Goal: Task Accomplishment & Management: Use online tool/utility

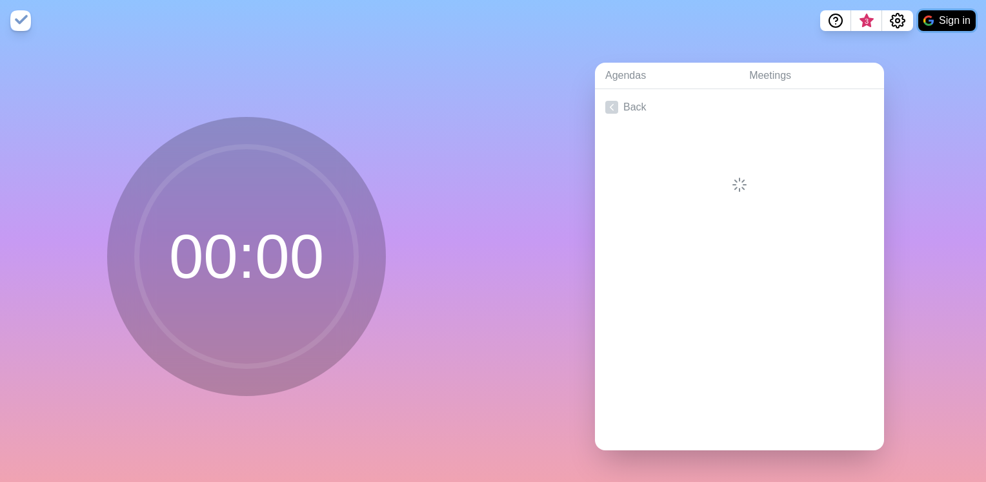
click at [520, 19] on button "Sign in" at bounding box center [947, 20] width 57 height 21
click at [520, 77] on link "Agendas" at bounding box center [667, 76] width 144 height 26
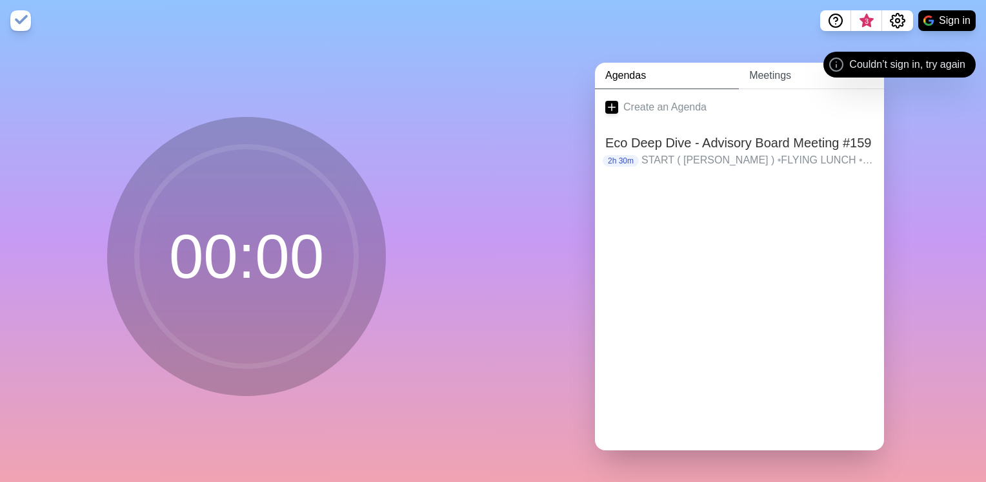
click at [520, 72] on link "Meetings" at bounding box center [811, 76] width 145 height 26
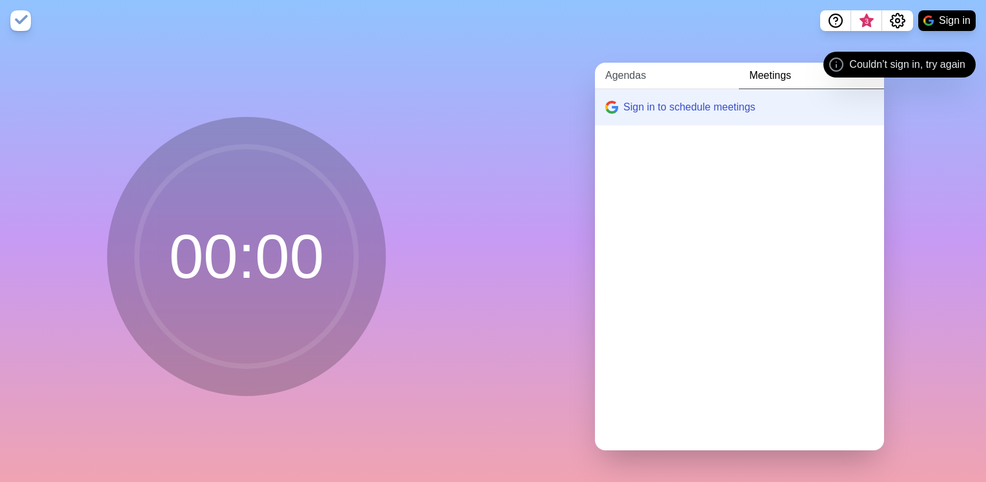
click at [520, 63] on link "Agendas" at bounding box center [667, 76] width 144 height 26
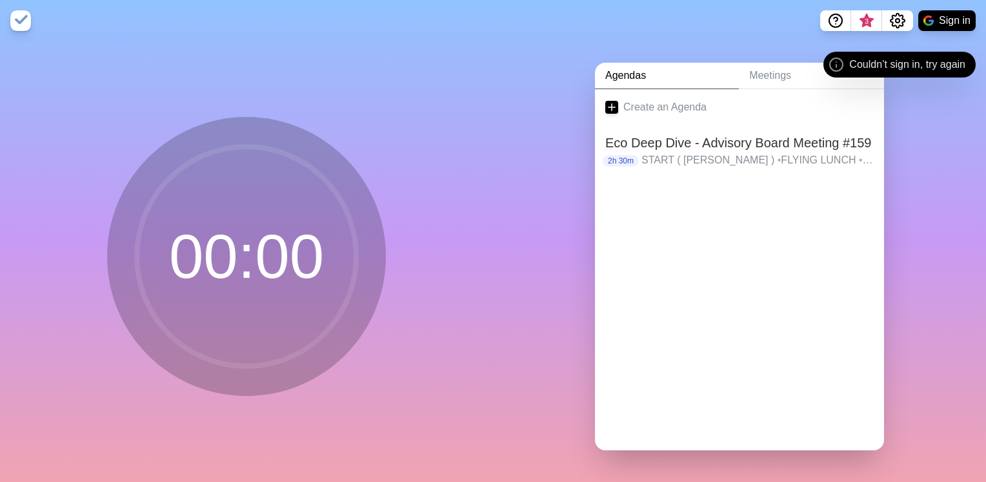
click at [520, 70] on link "Agendas" at bounding box center [667, 76] width 144 height 26
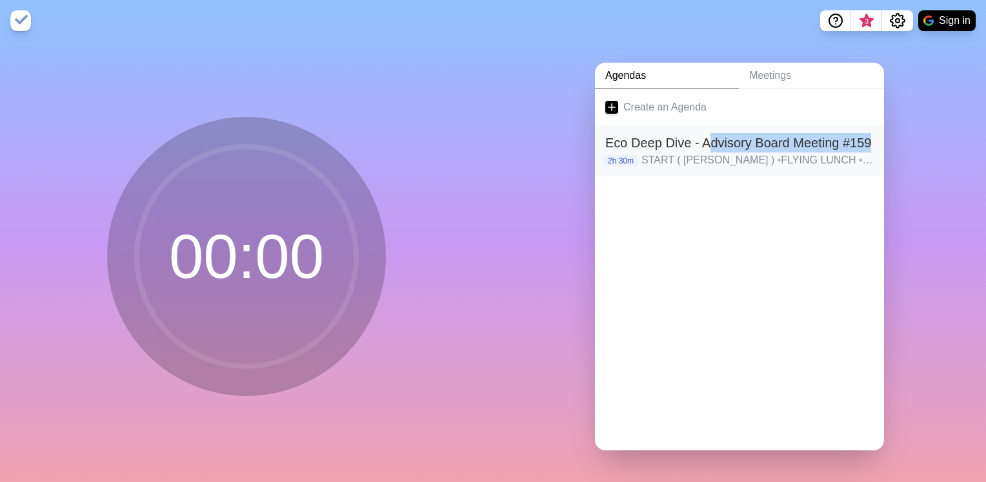
drag, startPoint x: 687, startPoint y: 152, endPoint x: 705, endPoint y: 127, distance: 31.0
click at [520, 127] on div "Eco Deep Dive - Advisory Board Meeting #159 2h 30m START ( [PERSON_NAME] ) • FL…" at bounding box center [739, 150] width 289 height 50
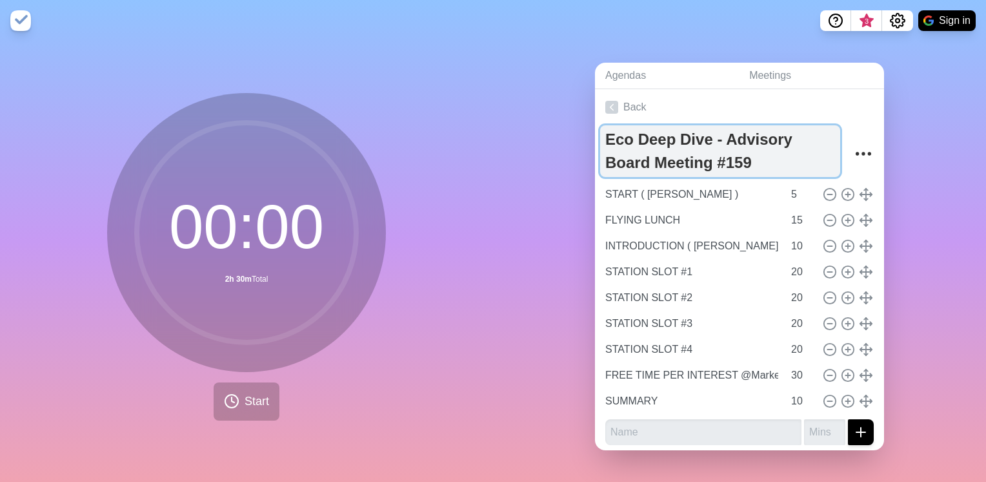
click at [520, 127] on textarea "Eco Deep Dive - Advisory Board Meeting #159" at bounding box center [720, 151] width 240 height 52
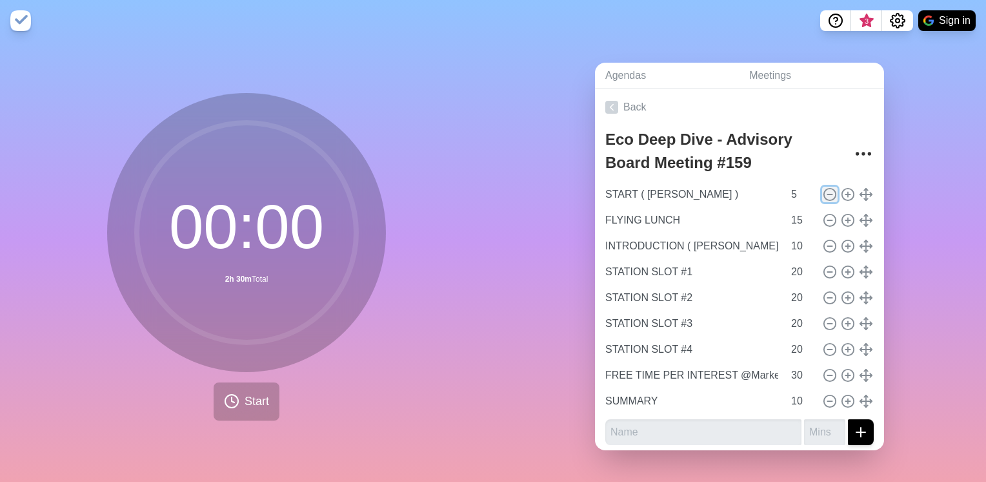
click at [520, 187] on icon at bounding box center [830, 194] width 14 height 14
type input "FLYING LUNCH"
type input "15"
type input "INTRODUCTION ( [PERSON_NAME] )"
type input "10"
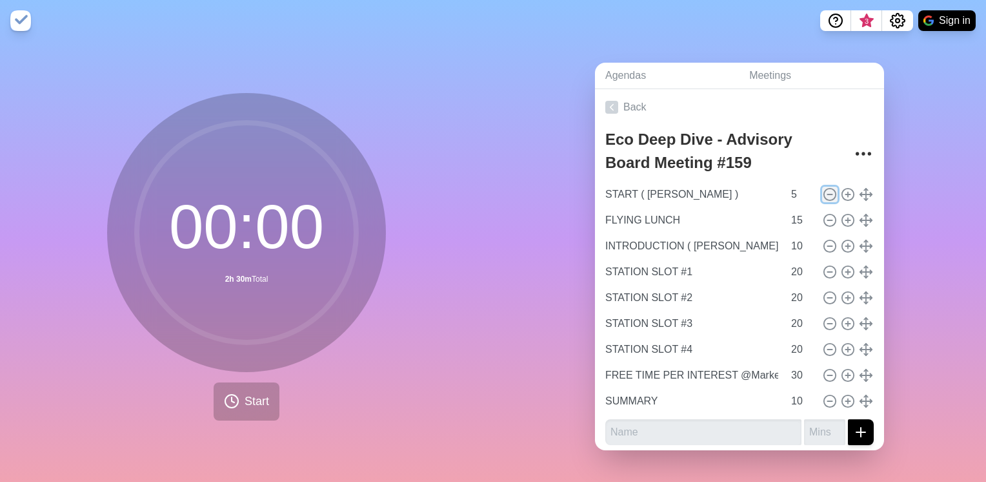
type input "STATION SLOT #1"
type input "20"
type input "STATION SLOT #2"
type input "STATION SLOT #3"
type input "STATION SLOT #4"
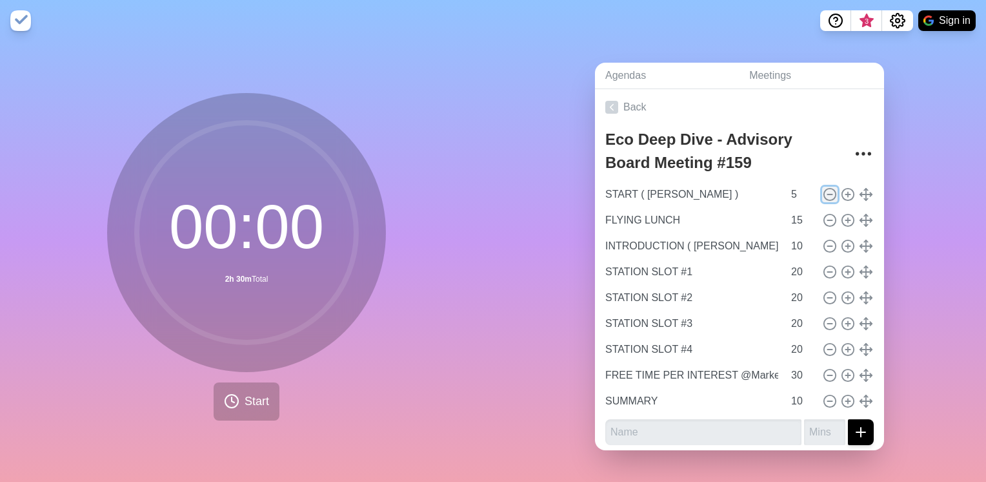
type input "FREE TIME PER INTEREST @MarketPlaces"
type input "30"
type input "SUMMARY"
type input "10"
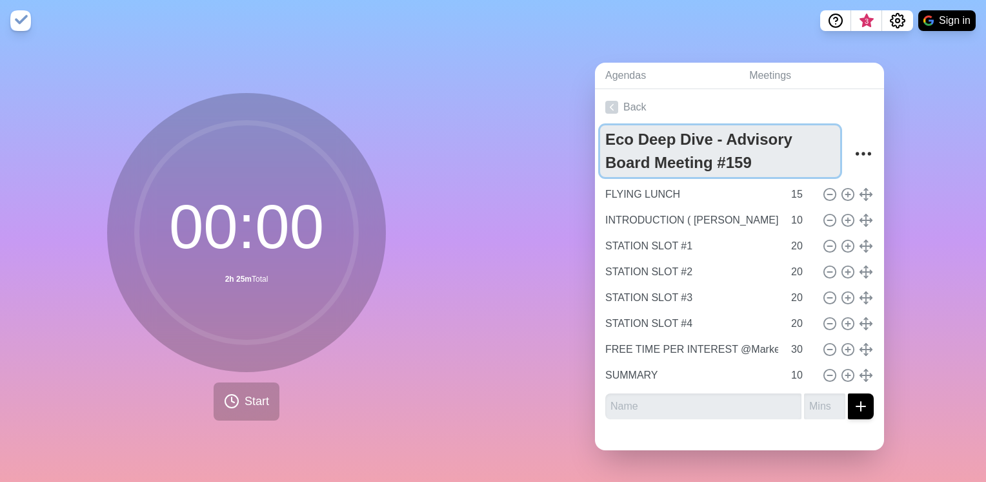
drag, startPoint x: 750, startPoint y: 154, endPoint x: 451, endPoint y: 66, distance: 311.5
click at [451, 66] on div "00 : 00 2h 25m Total Start Agendas Meetings Back Eco Deep Dive - Advisory Board…" at bounding box center [493, 261] width 986 height 440
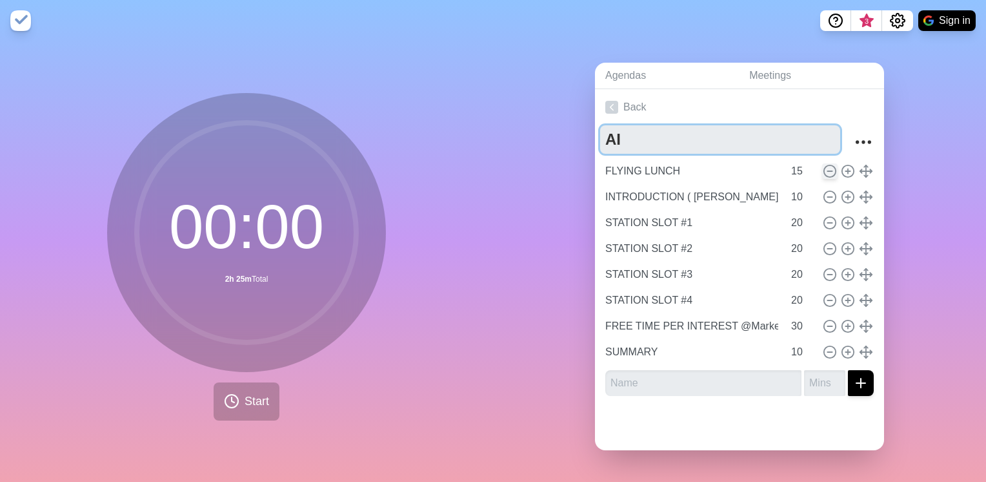
type textarea "AI"
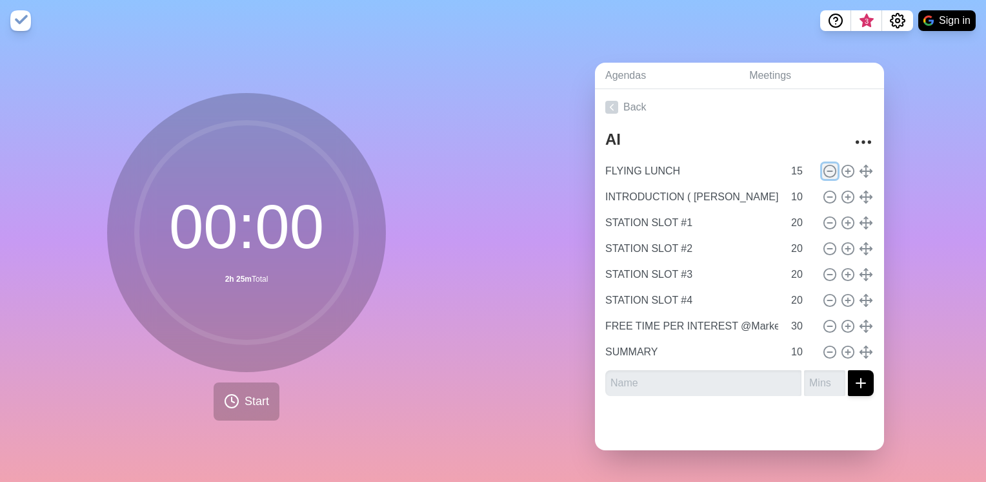
click at [520, 164] on icon at bounding box center [830, 171] width 14 height 14
type input "INTRODUCTION ( [PERSON_NAME] )"
type input "10"
type input "STATION SLOT #1"
type input "20"
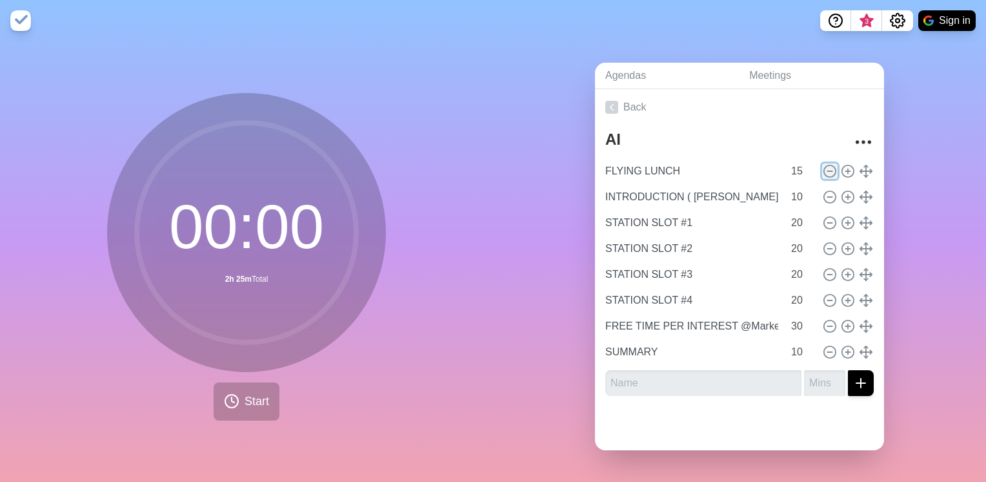
type input "STATION SLOT #2"
type input "STATION SLOT #3"
type input "STATION SLOT #4"
type input "FREE TIME PER INTEREST @MarketPlaces"
type input "30"
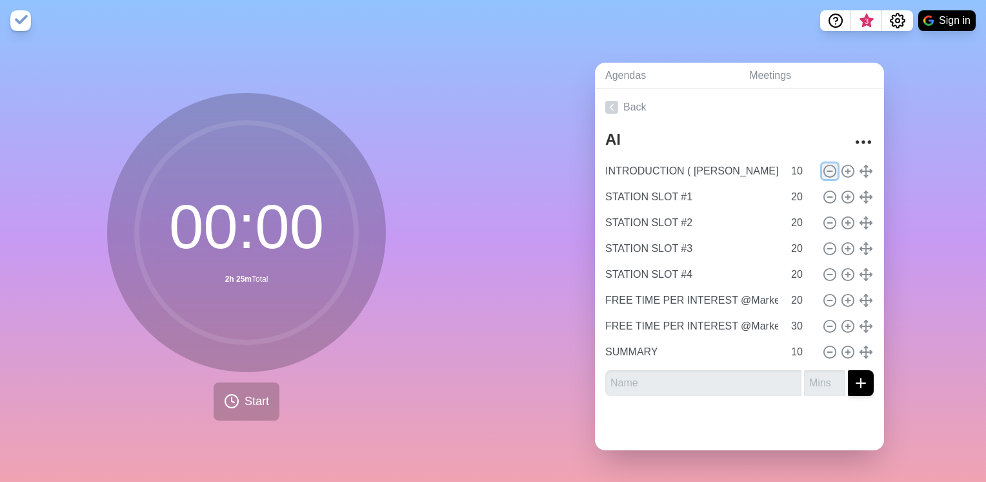
type input "SUMMARY"
type input "10"
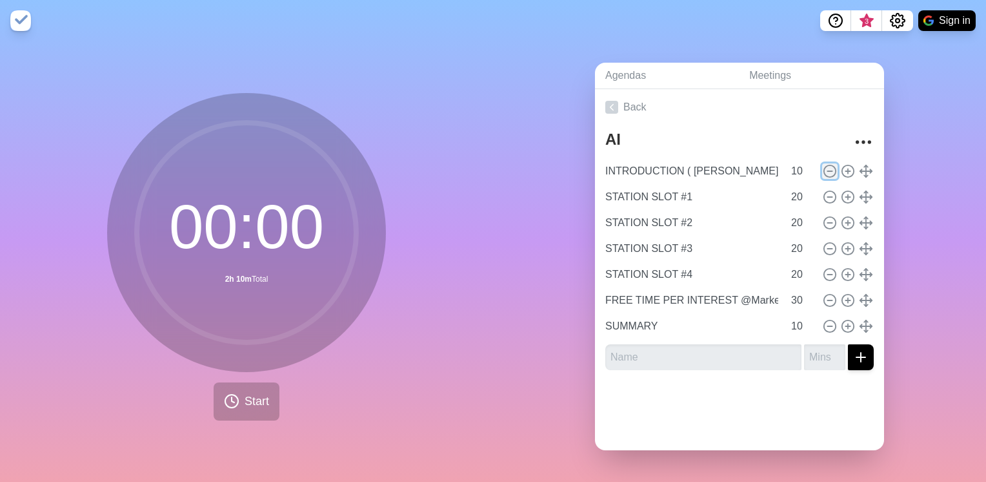
click at [520, 164] on icon at bounding box center [830, 171] width 14 height 14
type input "STATION SLOT #1"
type input "20"
type input "STATION SLOT #2"
type input "STATION SLOT #3"
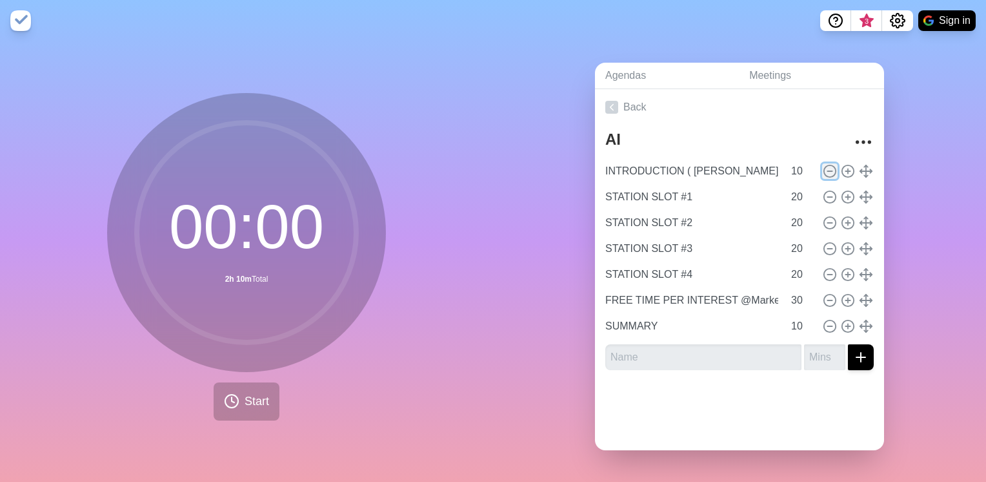
type input "STATION SLOT #4"
type input "FREE TIME PER INTEREST @MarketPlaces"
type input "30"
type input "SUMMARY"
type input "10"
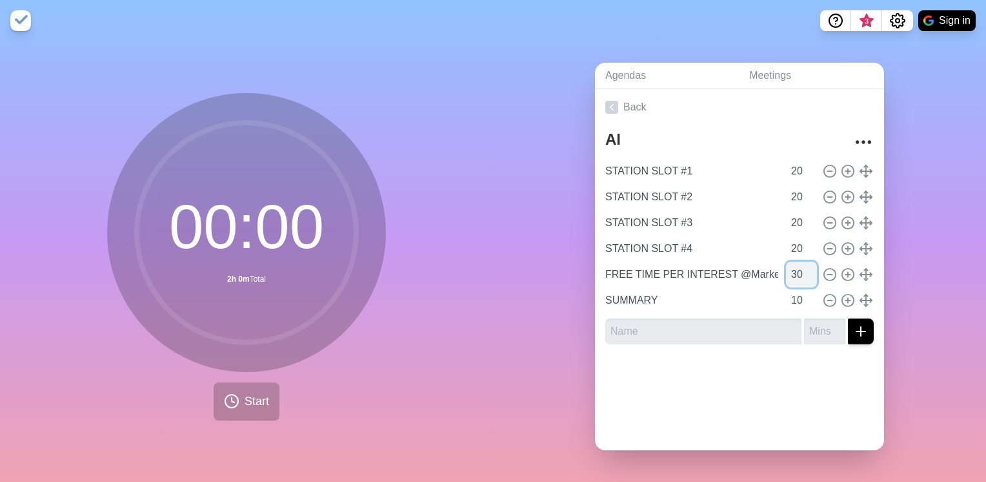
click at [520, 271] on input "30" at bounding box center [801, 274] width 31 height 26
type input "3"
type input "15"
click at [520, 294] on input "10" at bounding box center [801, 300] width 31 height 26
type input "1"
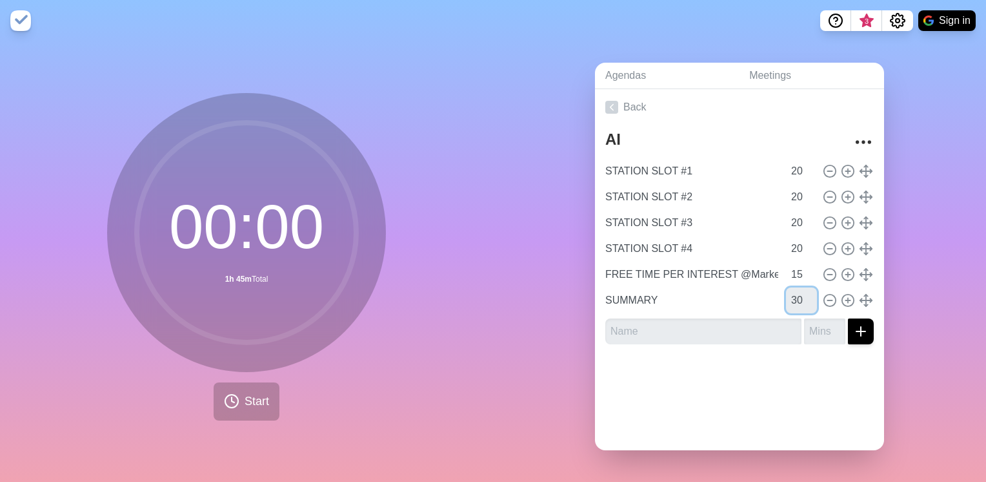
type input "30"
click at [520, 358] on div at bounding box center [739, 380] width 289 height 52
click at [250, 358] on button "Start" at bounding box center [247, 401] width 66 height 38
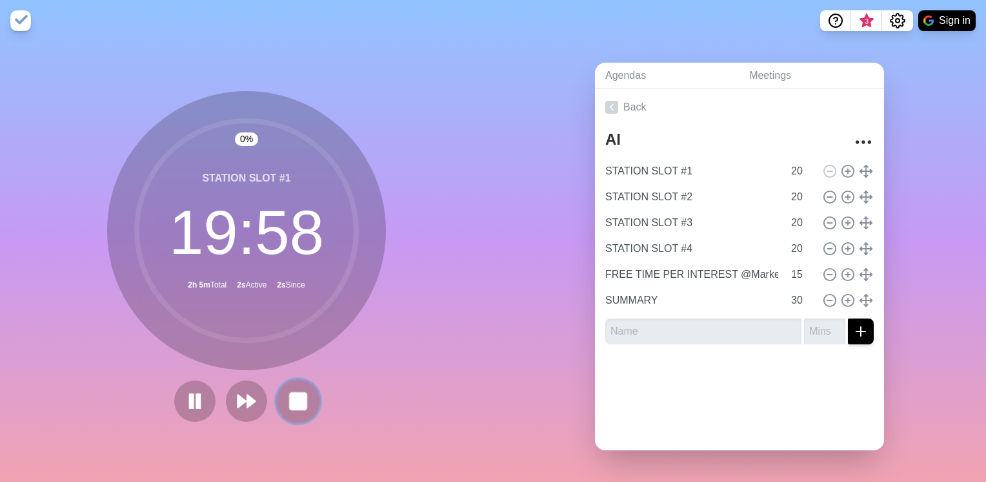
click at [311, 358] on button at bounding box center [297, 400] width 43 height 43
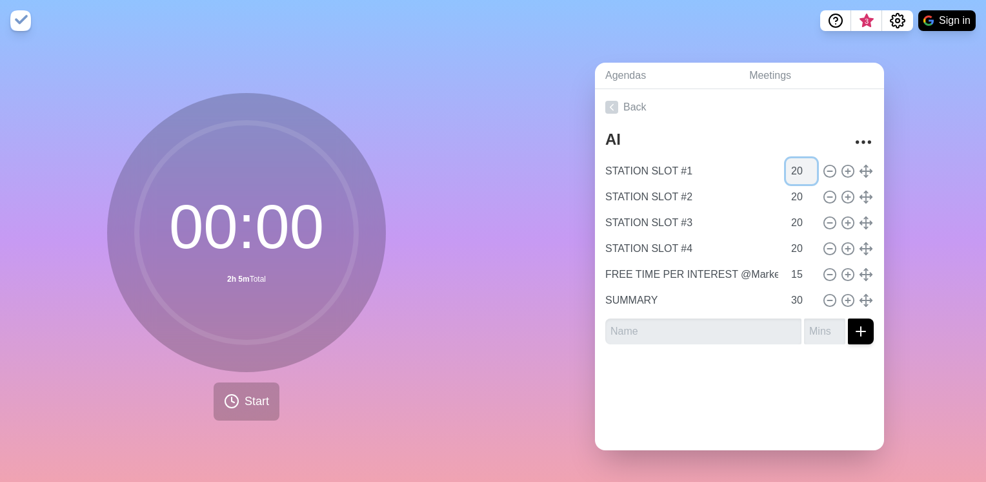
click at [520, 161] on input "20" at bounding box center [801, 171] width 31 height 26
type input "0"
click at [520, 161] on input "number" at bounding box center [801, 171] width 31 height 26
type input "15"
click at [520, 192] on input "20" at bounding box center [801, 197] width 31 height 26
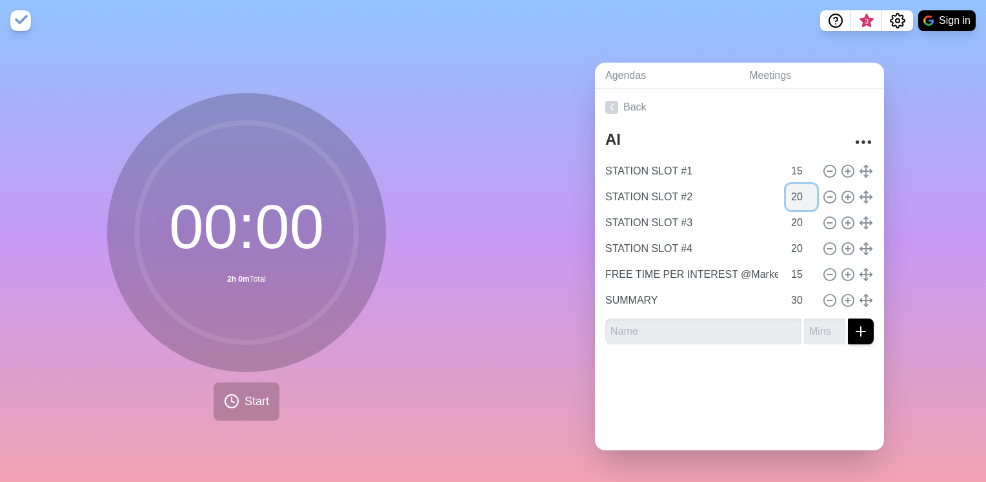
type input "2"
type input "15"
click at [520, 221] on input "20" at bounding box center [801, 223] width 31 height 26
type input "2"
type input "15"
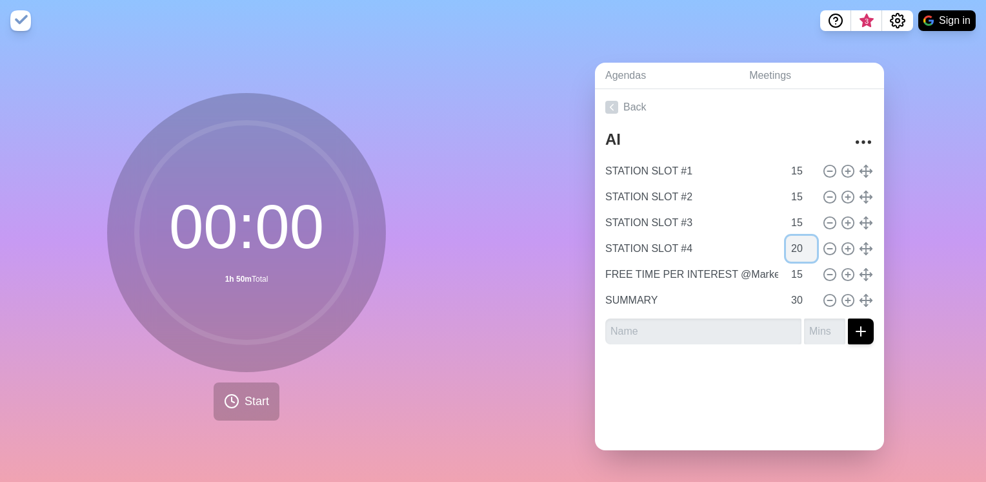
click at [520, 241] on input "20" at bounding box center [801, 249] width 31 height 26
type input "2"
type input "15"
click at [520, 358] on div "Back [GEOGRAPHIC_DATA] #1 15 STATION SLOT #2 15 STATION SLOT #3 15 STATION SLOT…" at bounding box center [739, 269] width 289 height 361
click at [243, 358] on button "Start" at bounding box center [247, 401] width 66 height 38
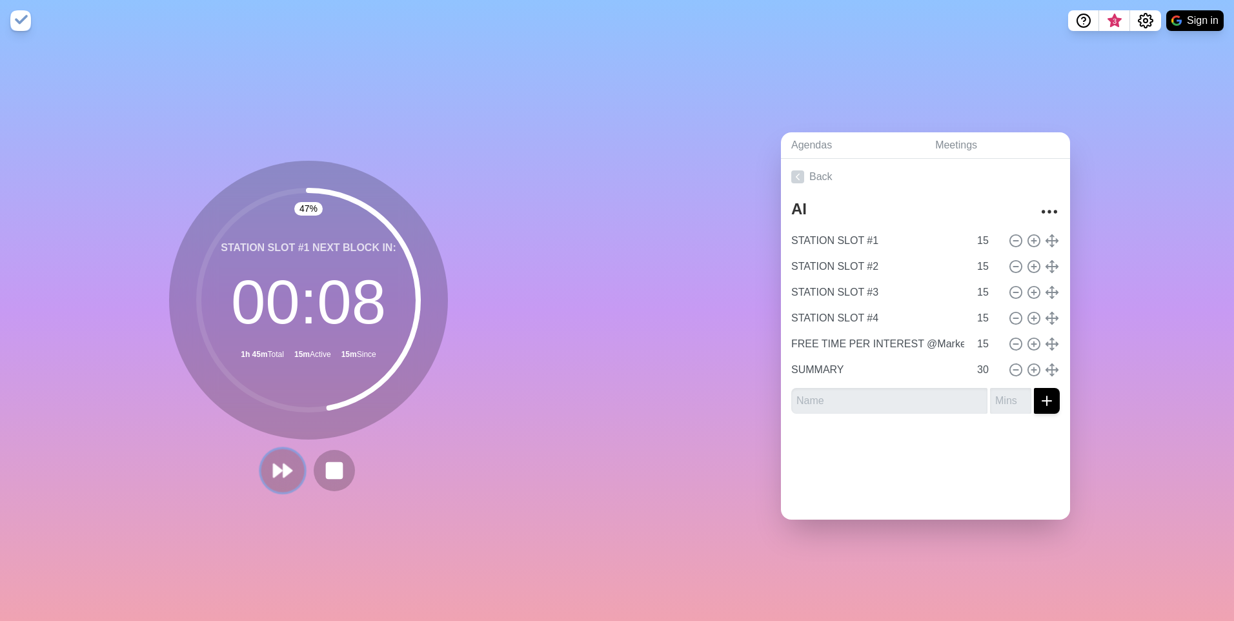
click at [274, 358] on polygon at bounding box center [278, 470] width 8 height 13
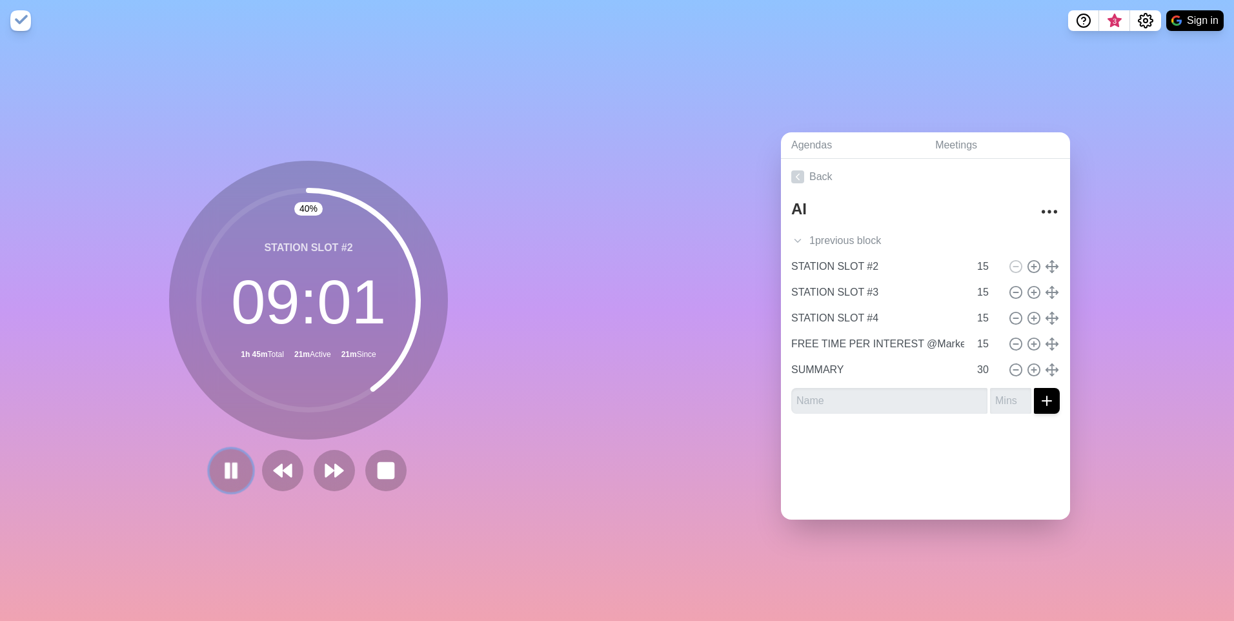
click at [237, 358] on icon at bounding box center [231, 471] width 22 height 22
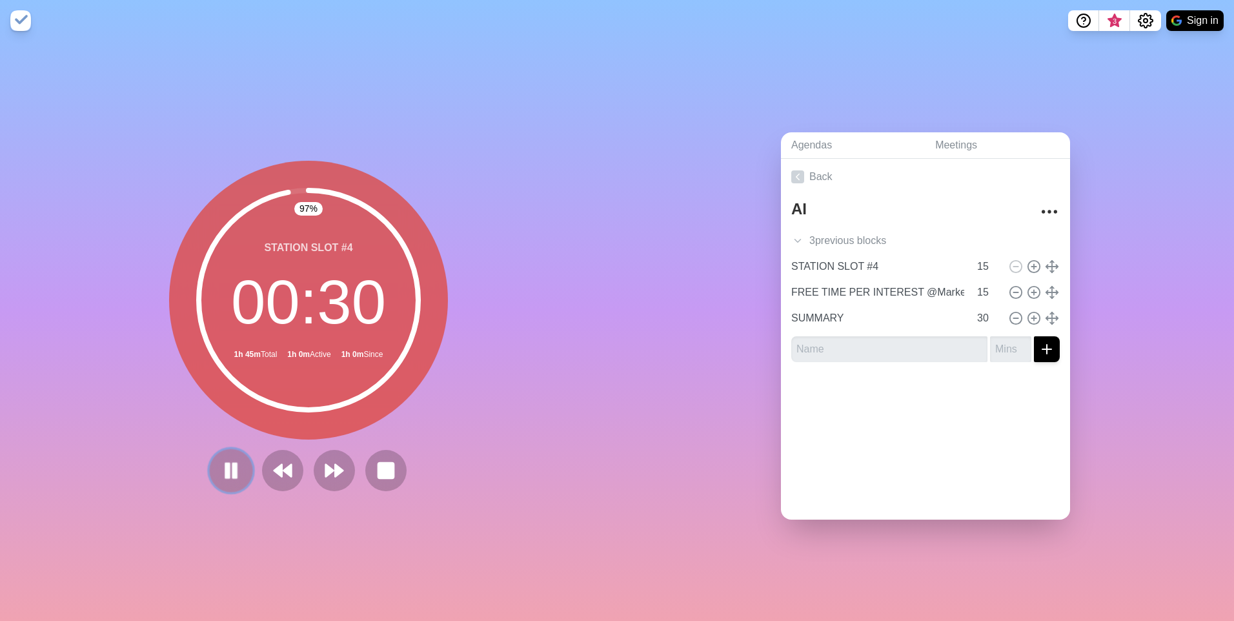
click at [227, 358] on icon at bounding box center [231, 471] width 22 height 22
click at [520, 290] on input "14" at bounding box center [987, 293] width 31 height 26
click at [520, 290] on input "13" at bounding box center [987, 293] width 31 height 26
click at [520, 290] on input "12" at bounding box center [987, 293] width 31 height 26
click at [520, 290] on input "11" at bounding box center [987, 293] width 31 height 26
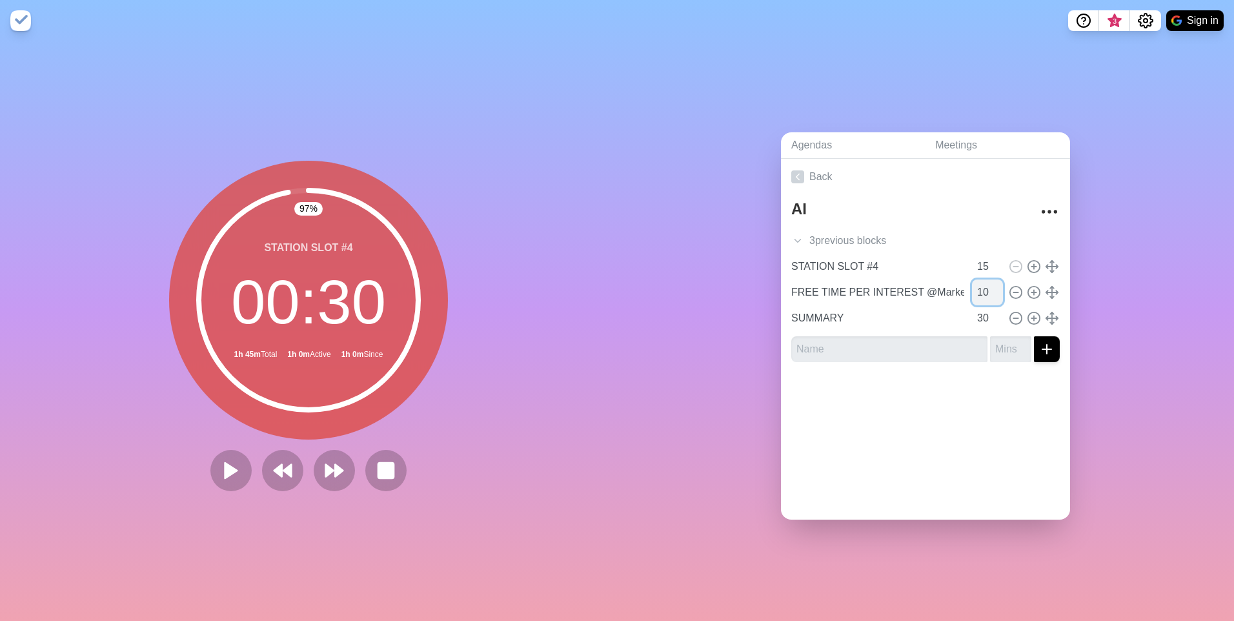
type input "10"
click at [520, 290] on input "10" at bounding box center [987, 293] width 31 height 26
click at [225, 358] on polygon at bounding box center [231, 470] width 13 height 16
